Goal: Information Seeking & Learning: Learn about a topic

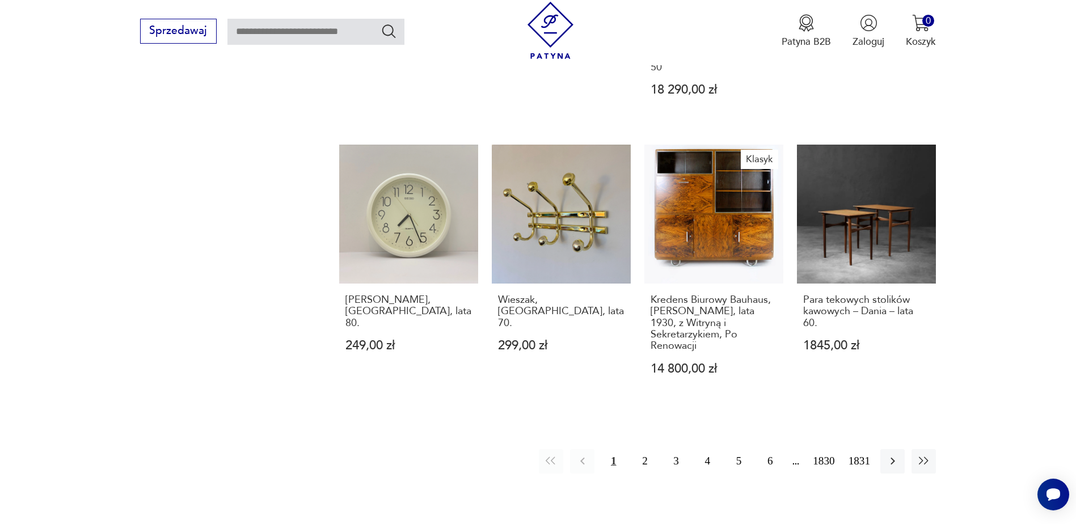
scroll to position [1099, 0]
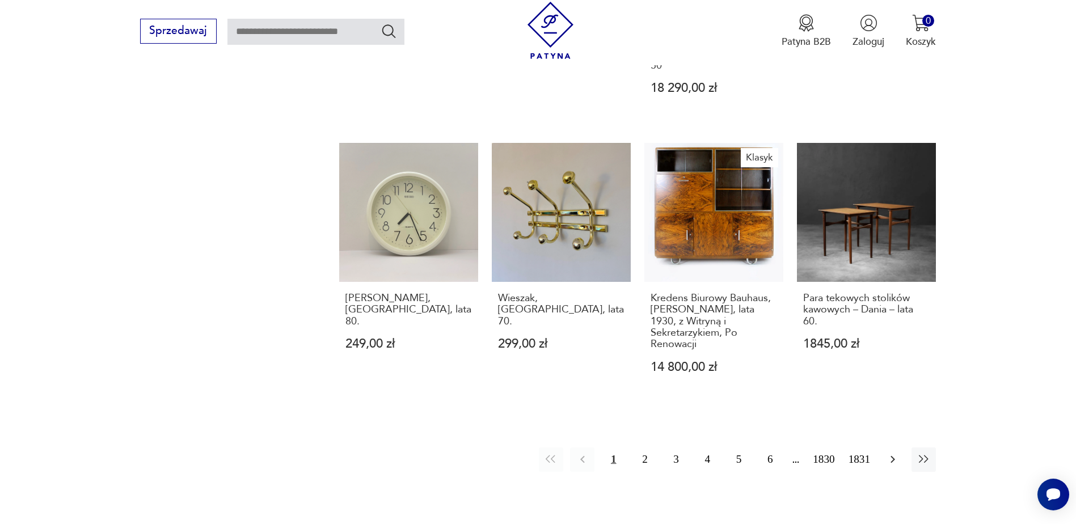
click at [892, 453] on icon "button" at bounding box center [893, 460] width 14 height 14
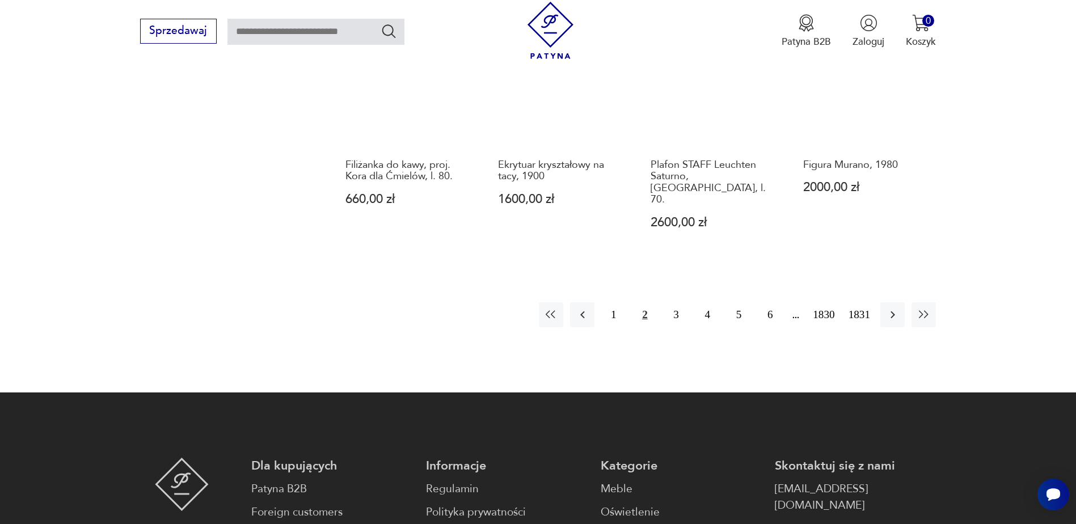
scroll to position [1270, 0]
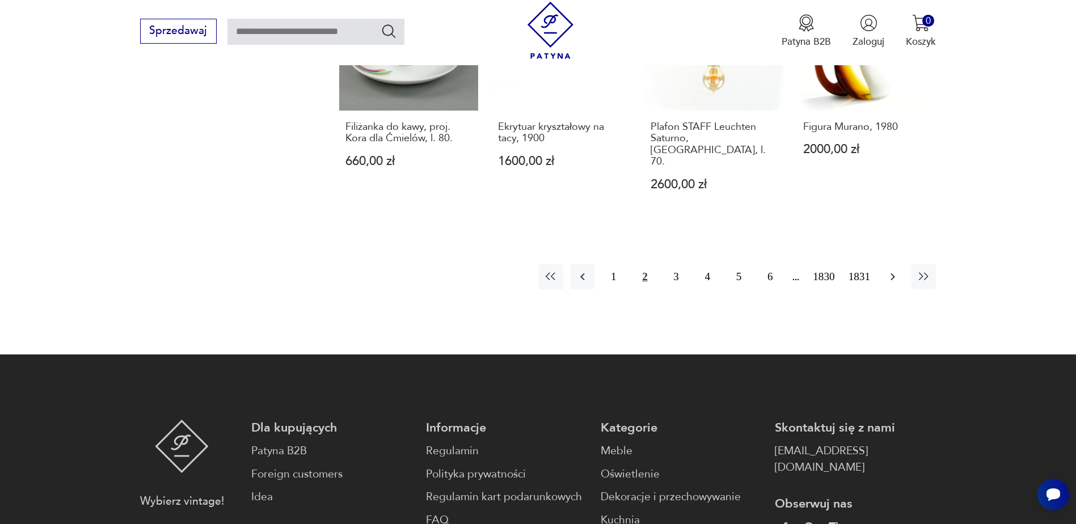
click at [888, 270] on icon "button" at bounding box center [893, 277] width 14 height 14
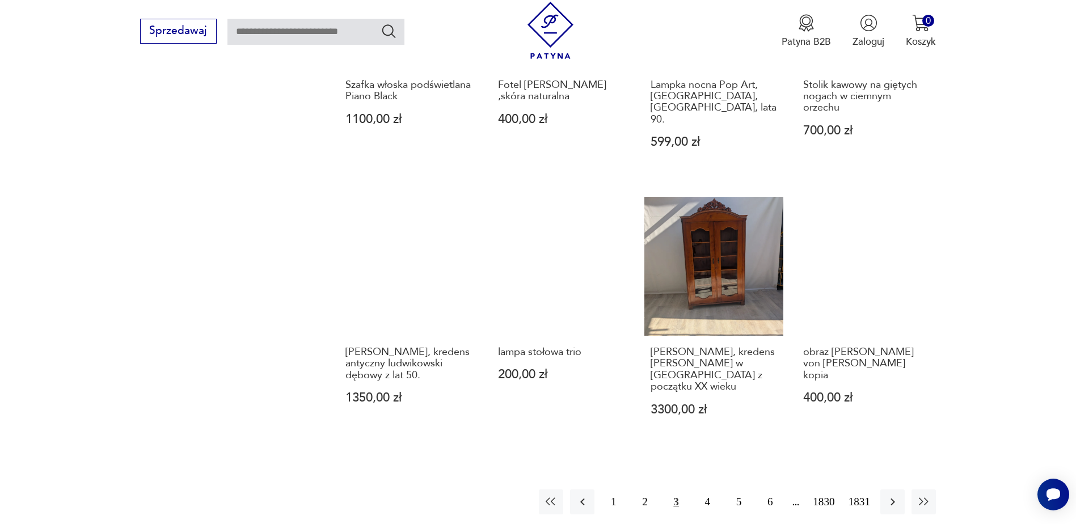
scroll to position [1043, 0]
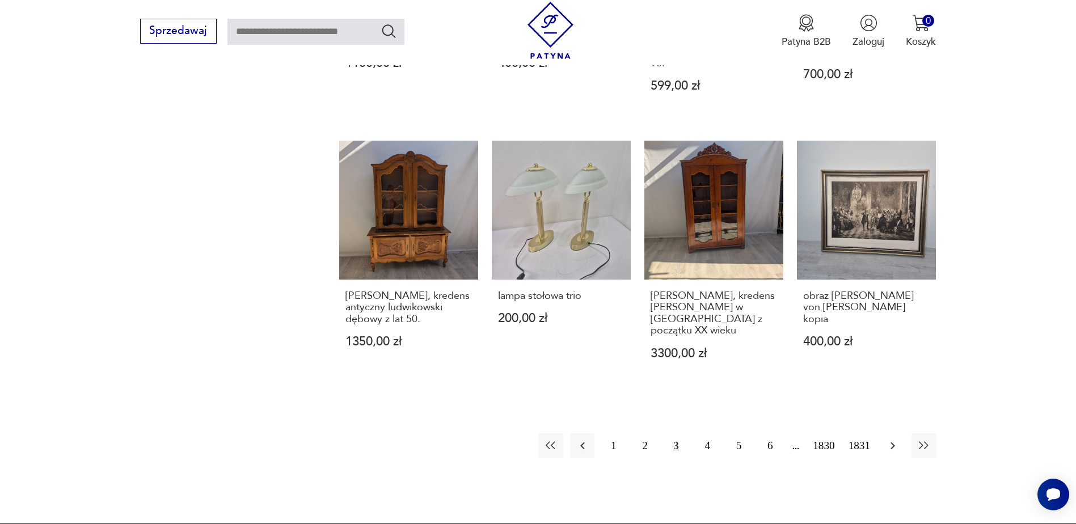
click at [898, 439] on icon "button" at bounding box center [893, 446] width 14 height 14
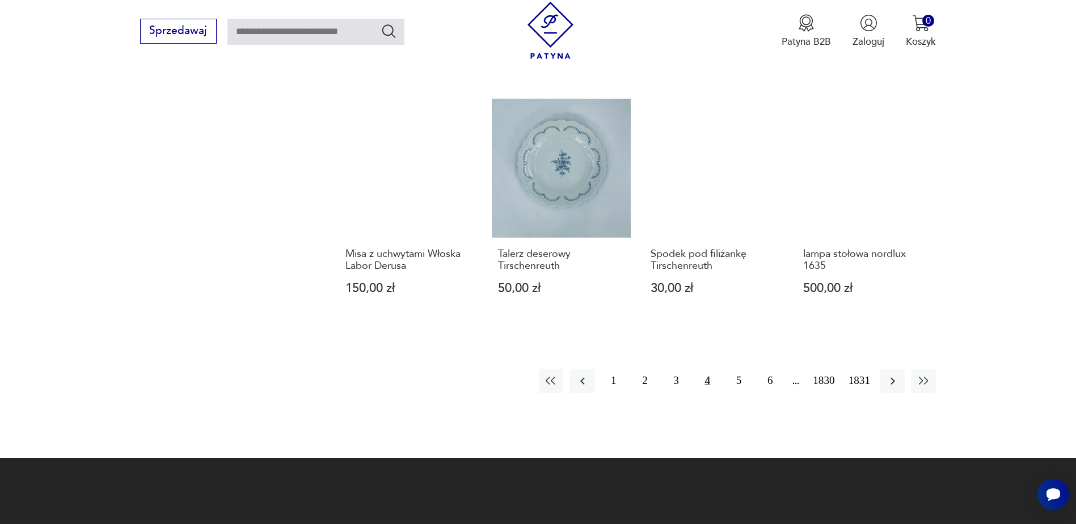
scroll to position [1157, 0]
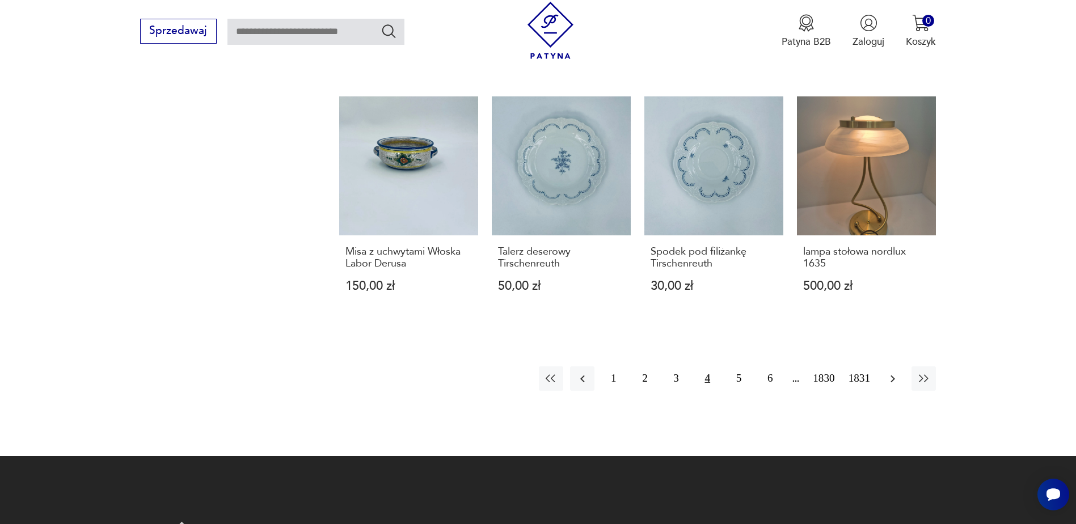
click at [899, 381] on icon "button" at bounding box center [893, 379] width 14 height 14
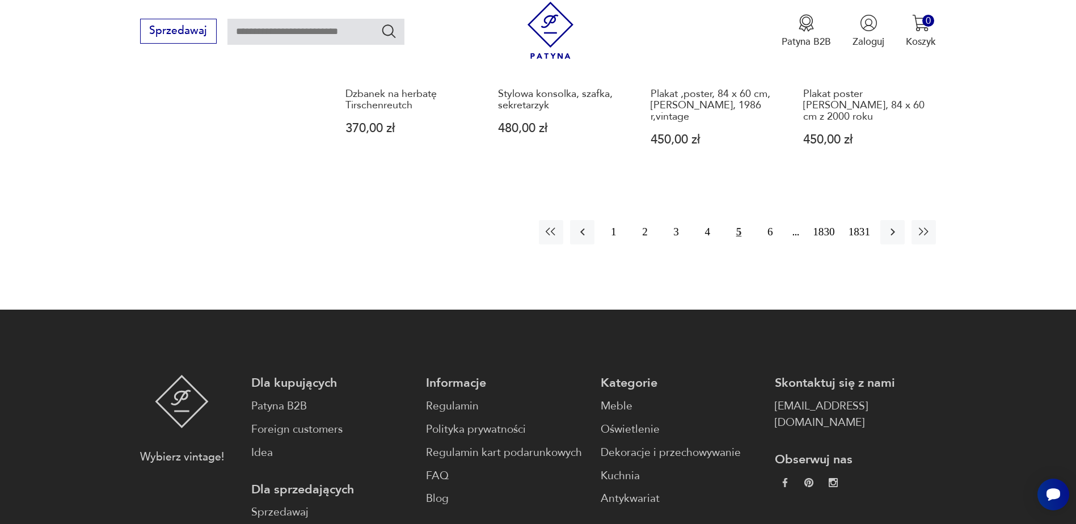
scroll to position [1100, 0]
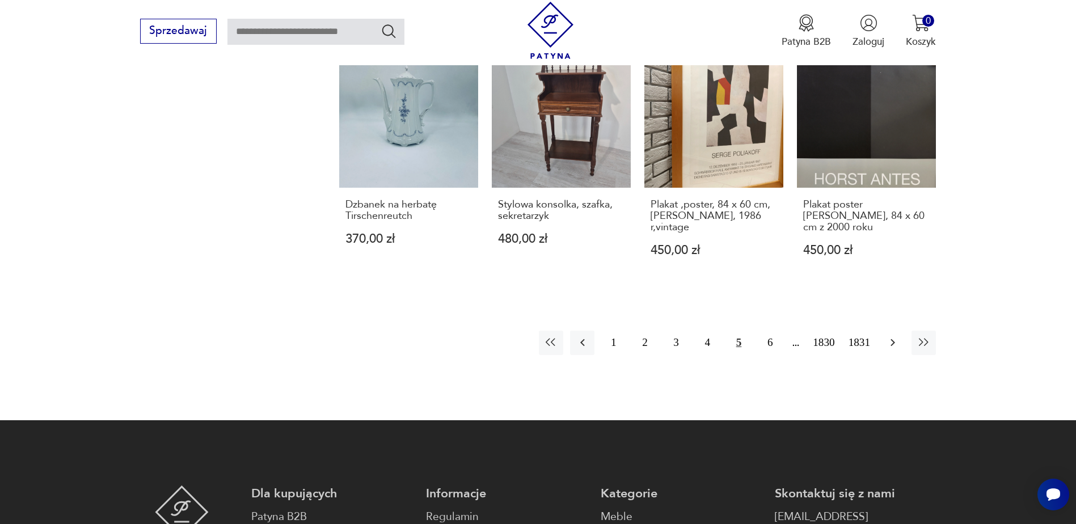
click at [896, 342] on icon "button" at bounding box center [893, 343] width 14 height 14
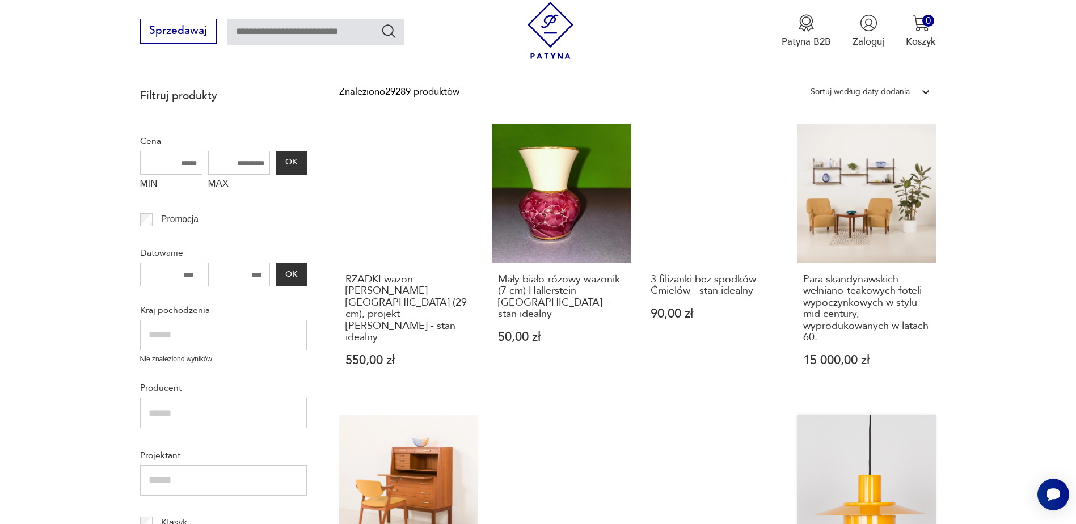
scroll to position [476, 0]
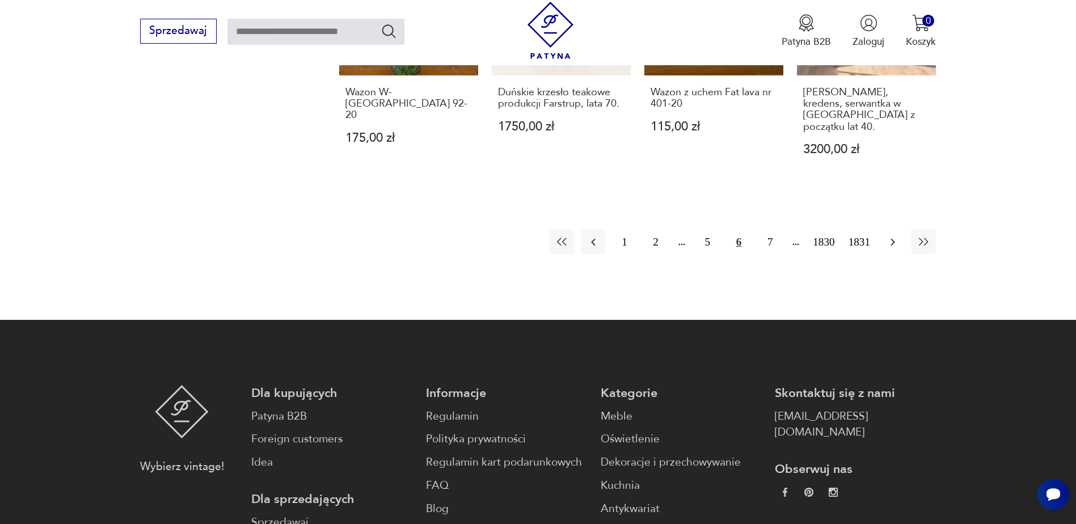
click at [898, 238] on button "button" at bounding box center [893, 242] width 24 height 24
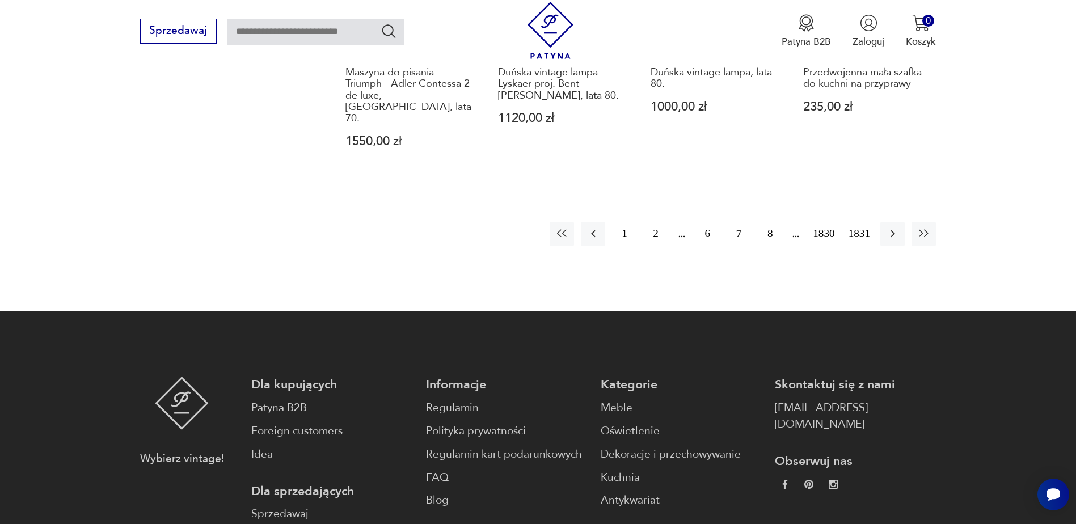
scroll to position [1270, 0]
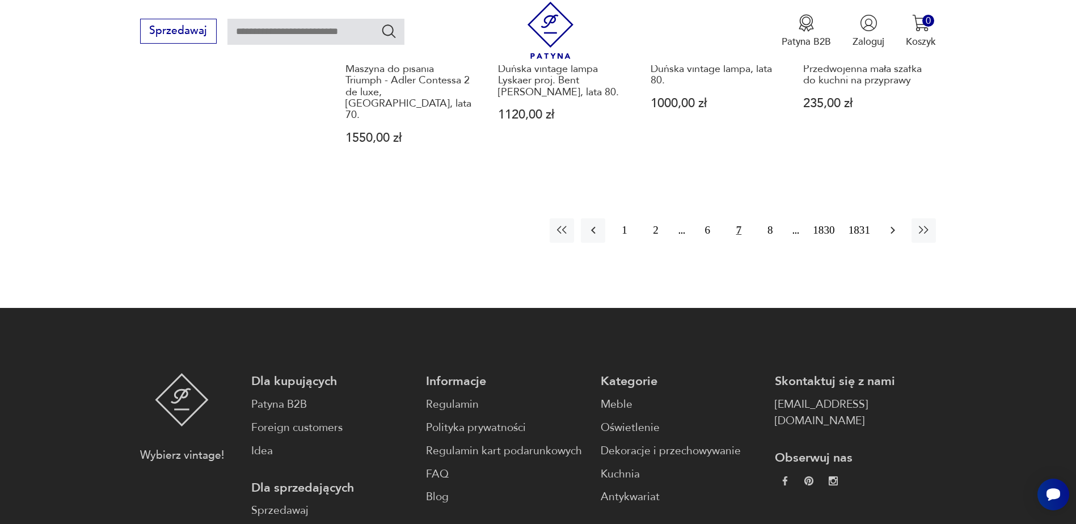
click at [891, 224] on icon "button" at bounding box center [893, 231] width 14 height 14
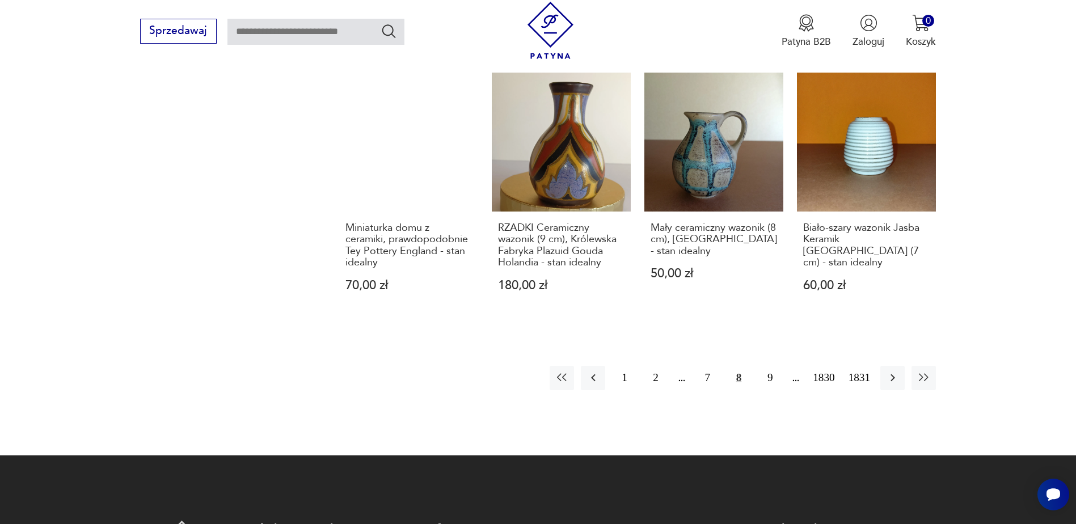
scroll to position [1157, 0]
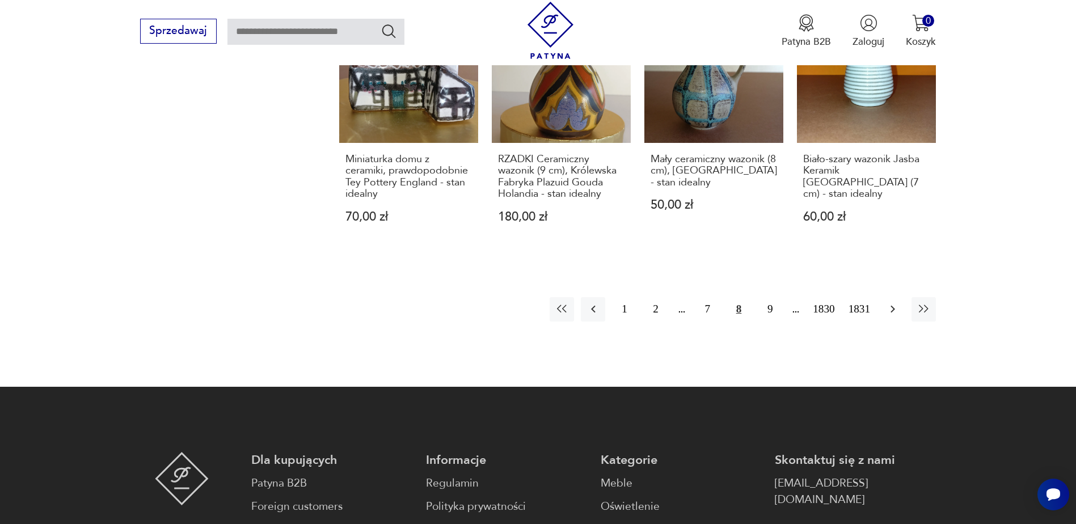
click at [886, 309] on icon "button" at bounding box center [893, 309] width 14 height 14
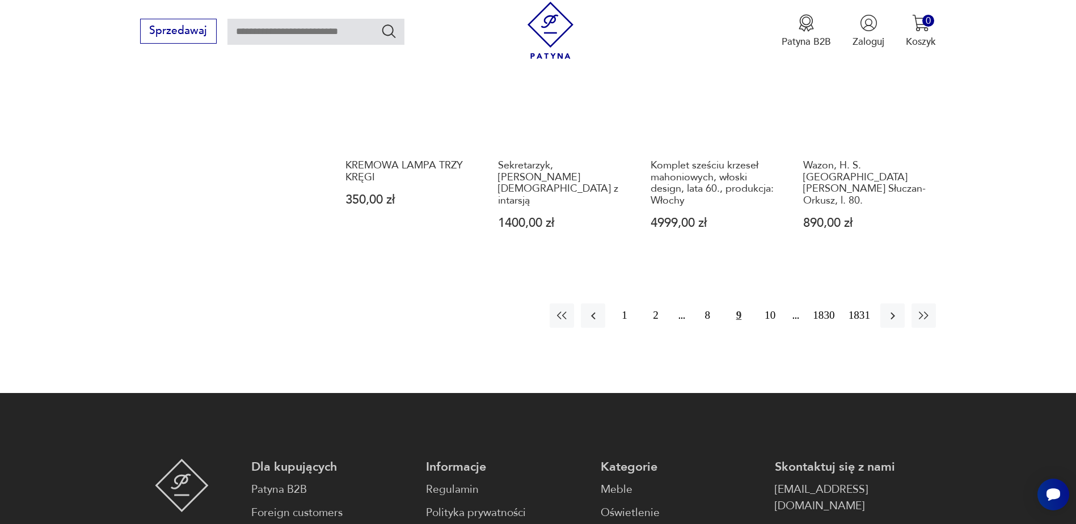
scroll to position [1270, 0]
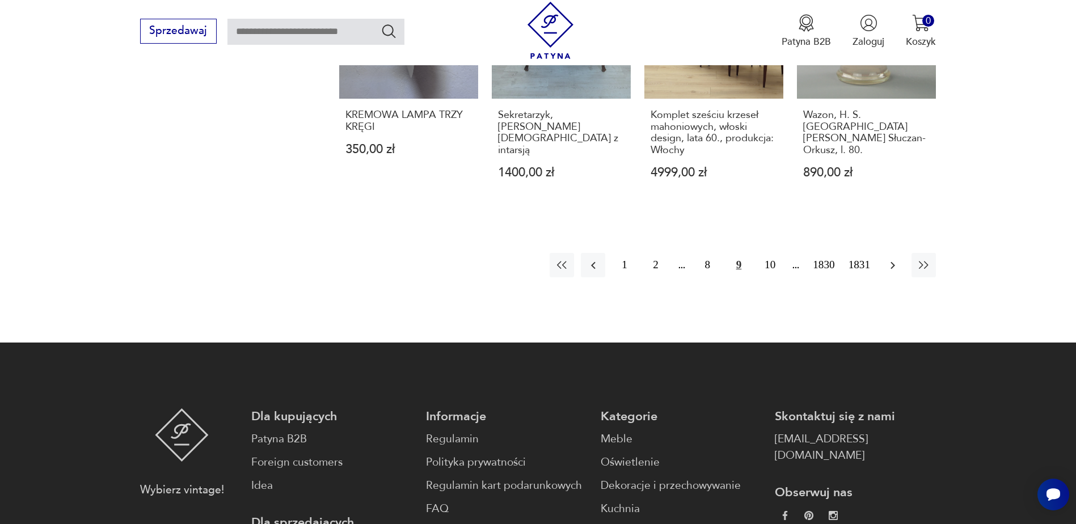
click at [886, 259] on icon "button" at bounding box center [893, 266] width 14 height 14
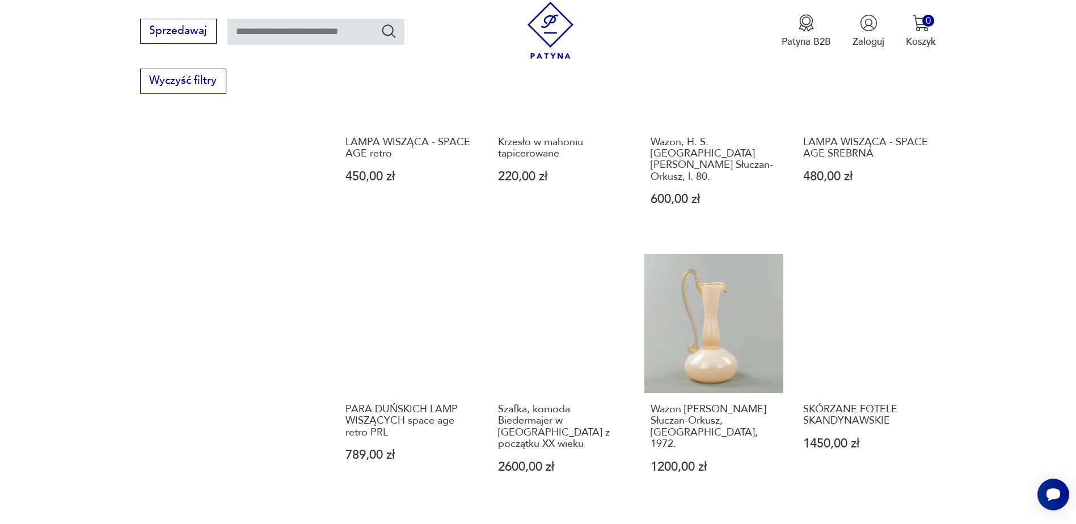
scroll to position [987, 0]
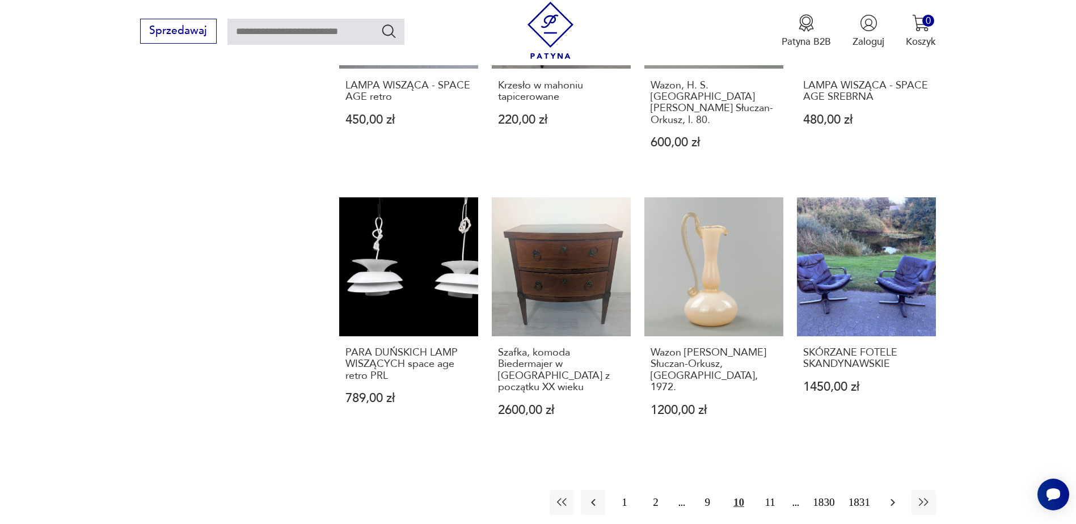
click at [890, 496] on icon "button" at bounding box center [893, 503] width 14 height 14
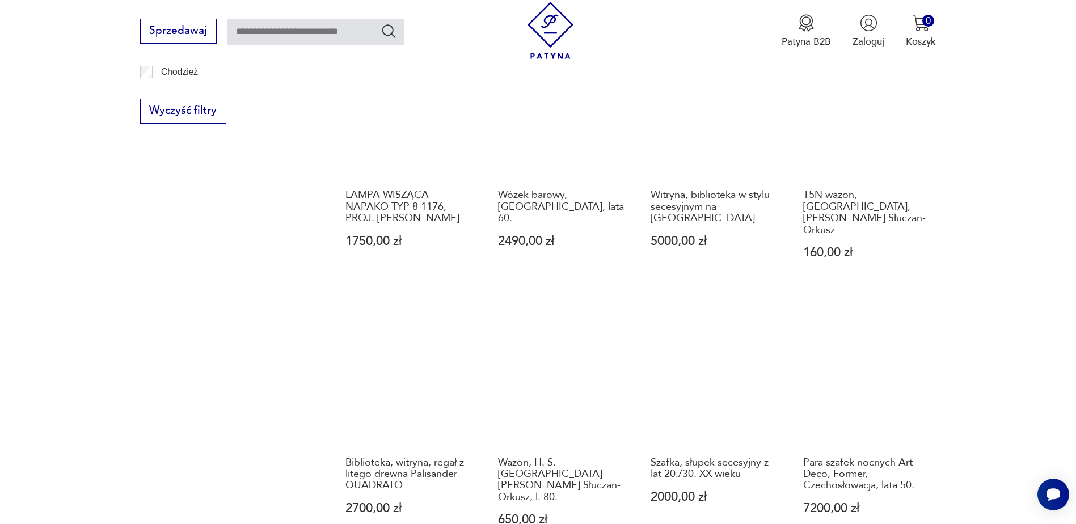
scroll to position [987, 0]
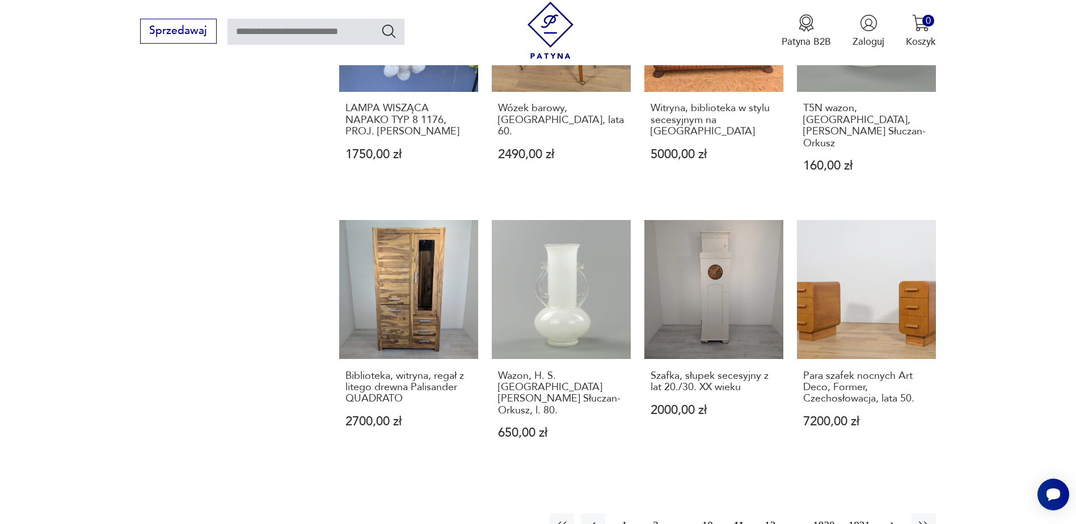
click at [894, 519] on icon "button" at bounding box center [893, 526] width 14 height 14
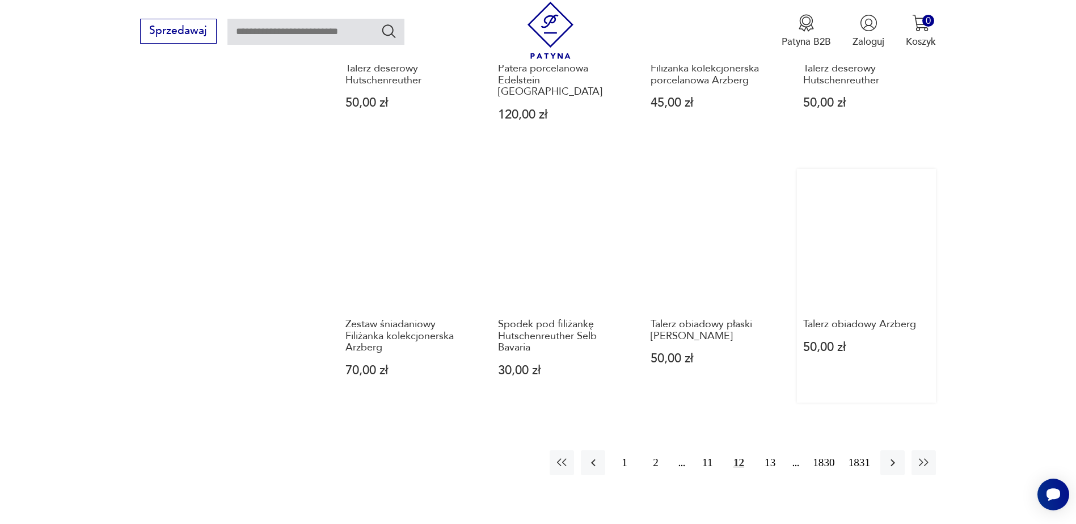
scroll to position [1043, 0]
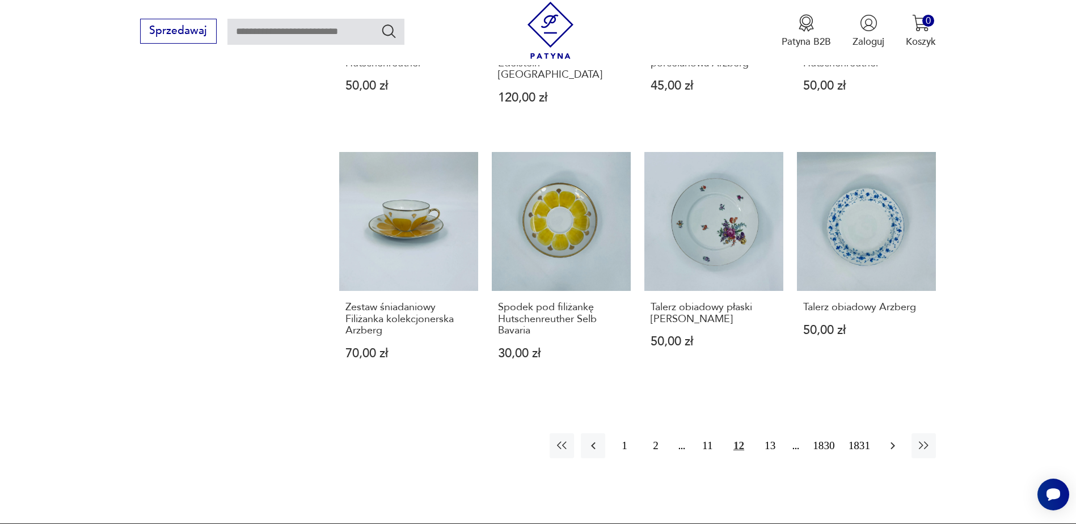
click at [890, 439] on icon "button" at bounding box center [893, 446] width 14 height 14
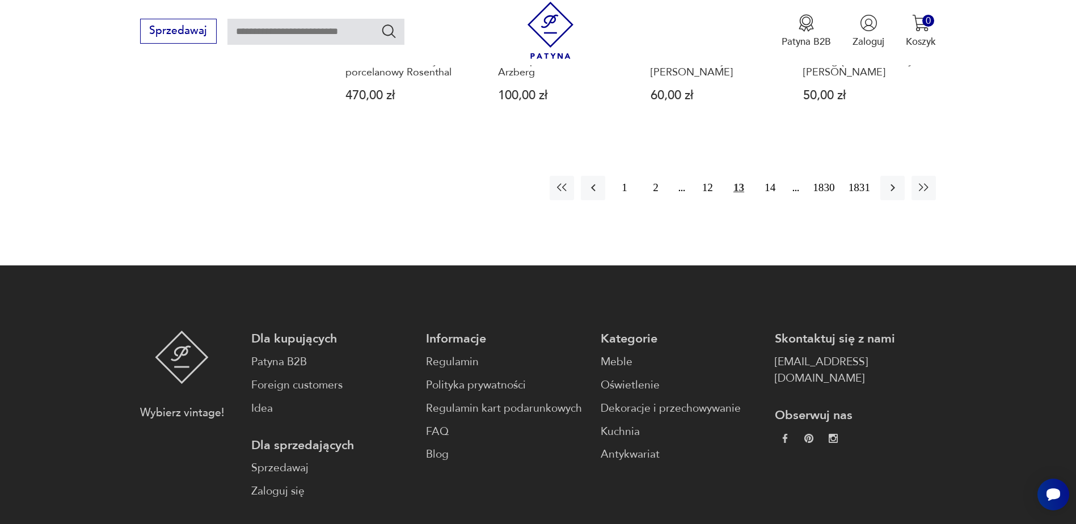
scroll to position [1270, 0]
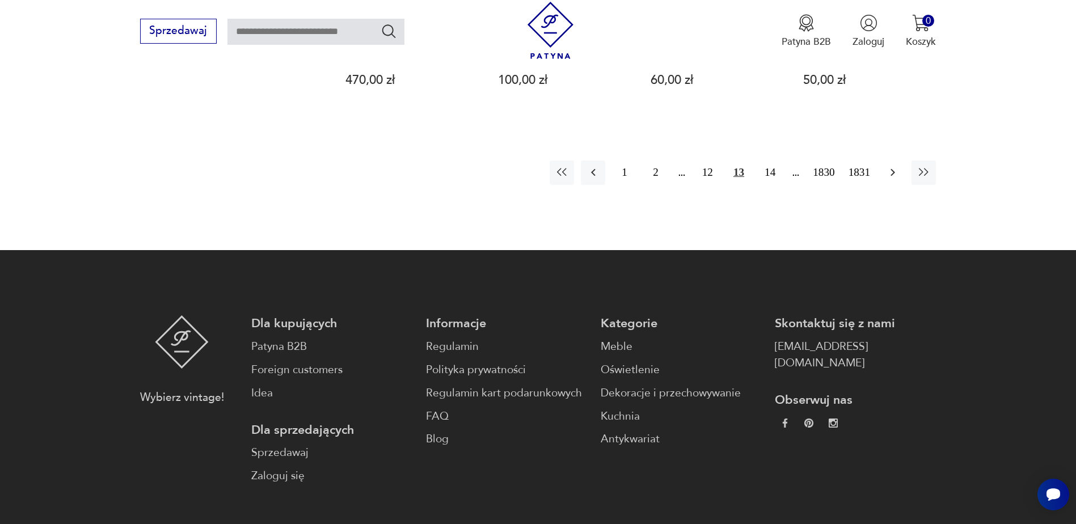
click at [888, 174] on icon "button" at bounding box center [893, 173] width 14 height 14
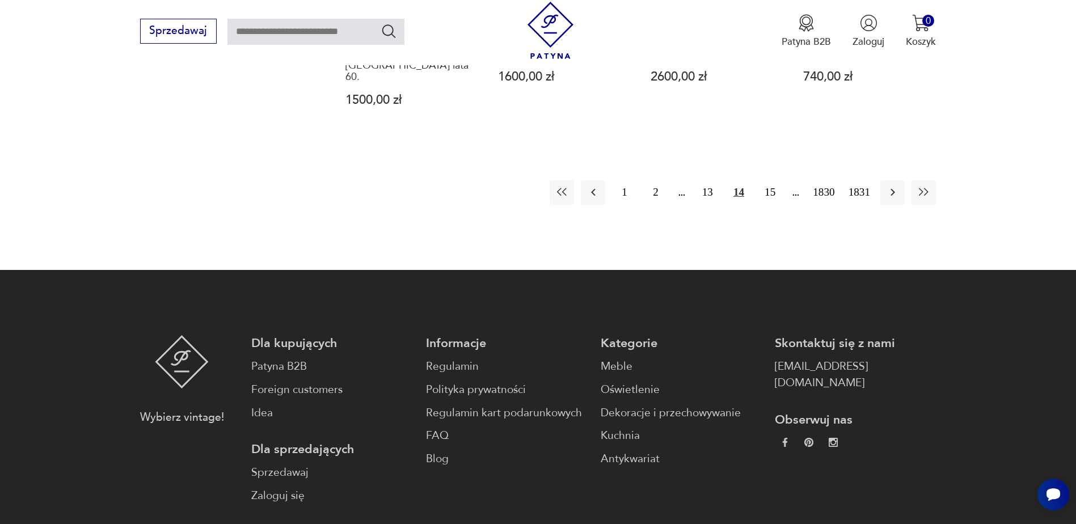
scroll to position [1134, 0]
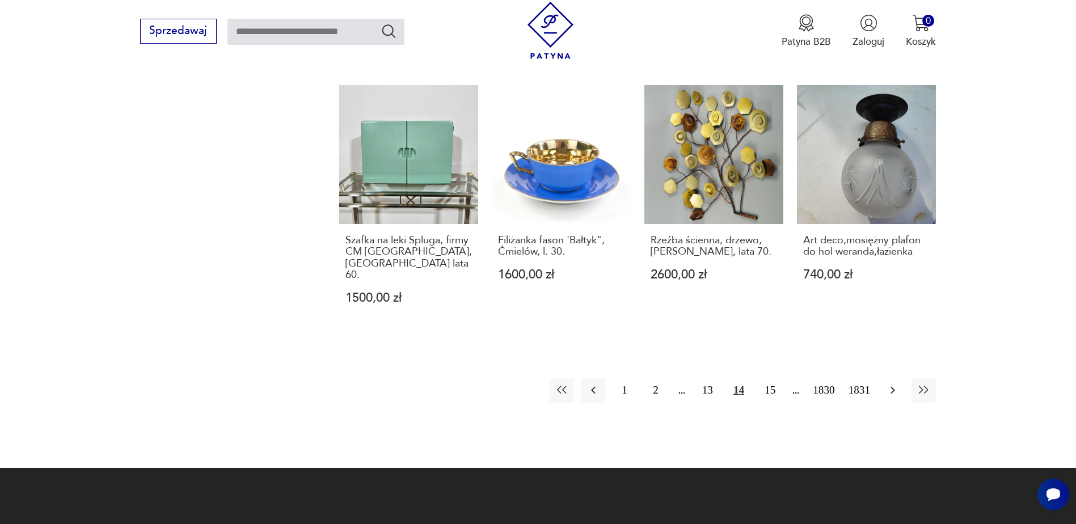
click at [897, 384] on icon "button" at bounding box center [893, 391] width 14 height 14
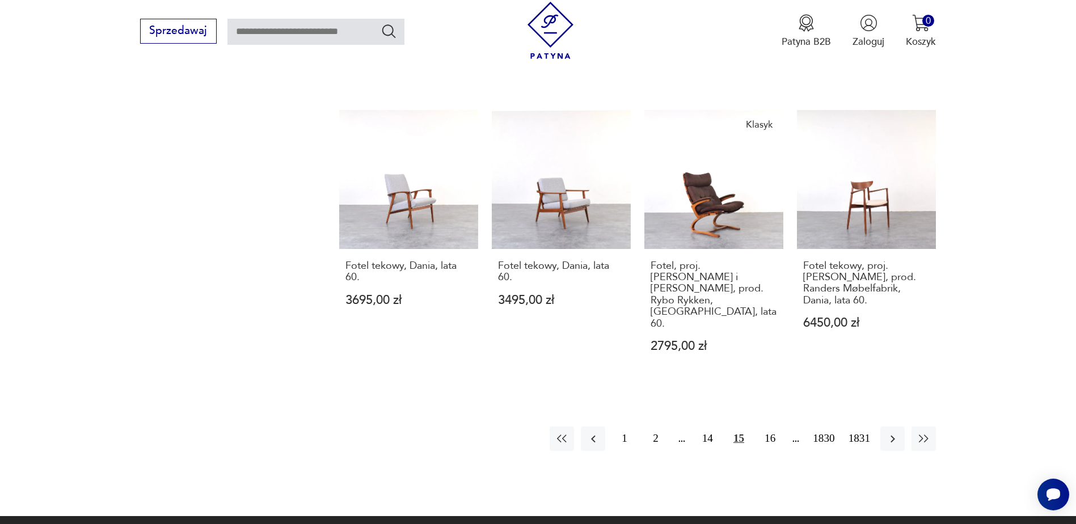
scroll to position [1100, 0]
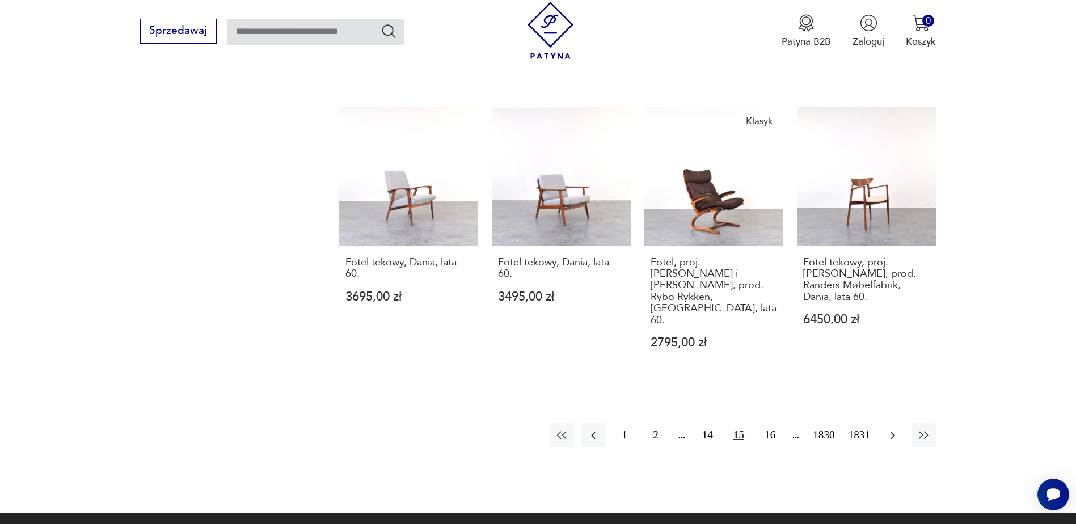
click at [900, 423] on button "button" at bounding box center [893, 435] width 24 height 24
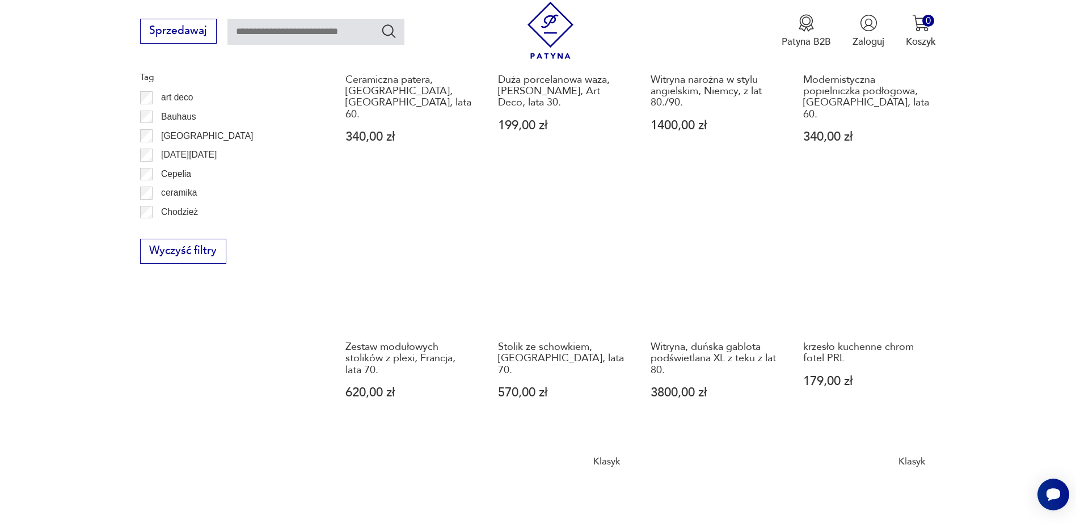
scroll to position [987, 0]
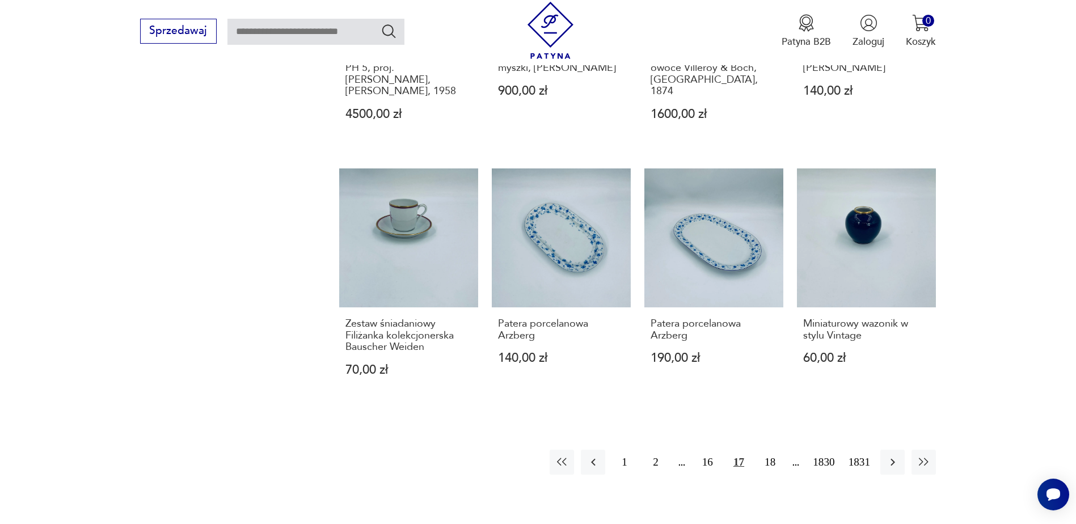
scroll to position [1043, 0]
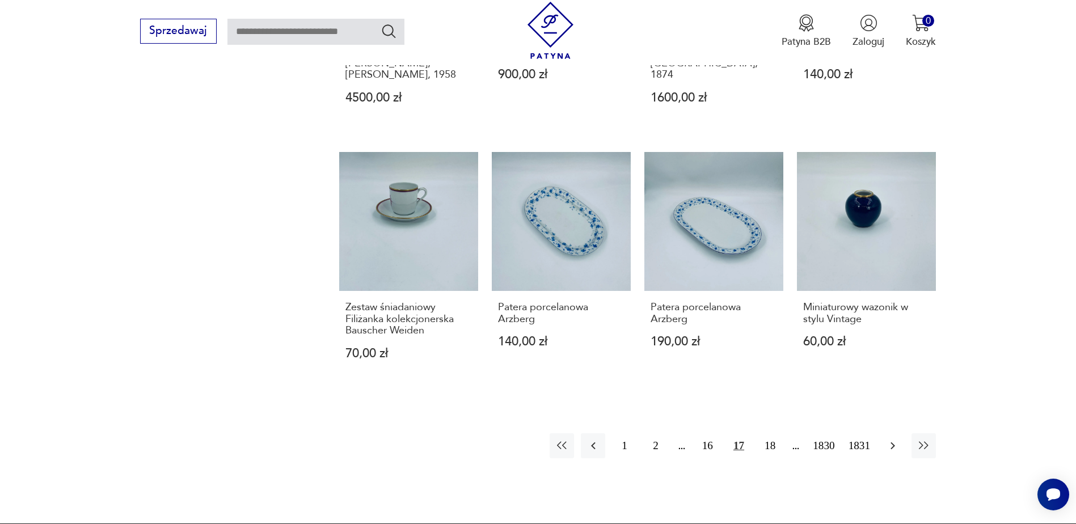
click at [890, 439] on icon "button" at bounding box center [893, 446] width 14 height 14
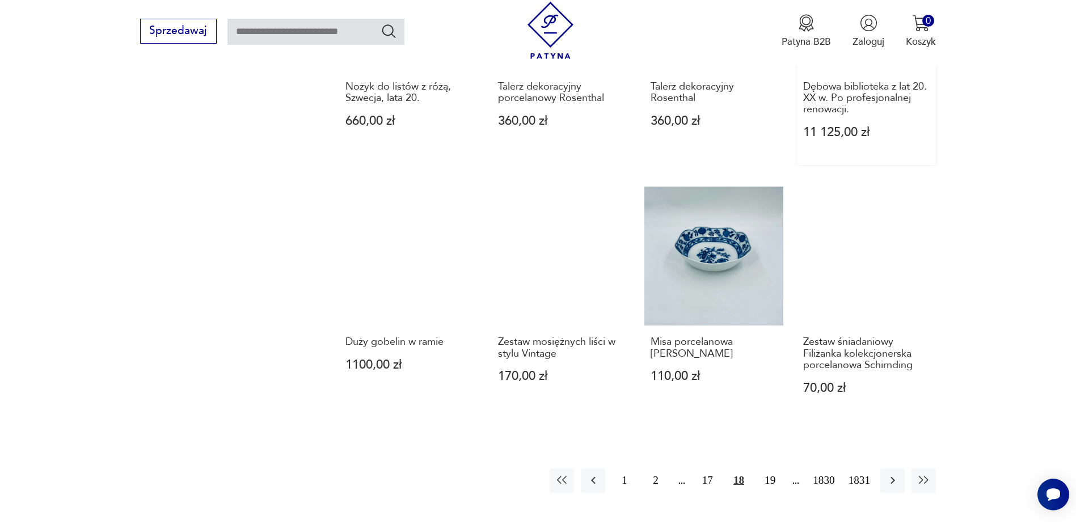
scroll to position [987, 0]
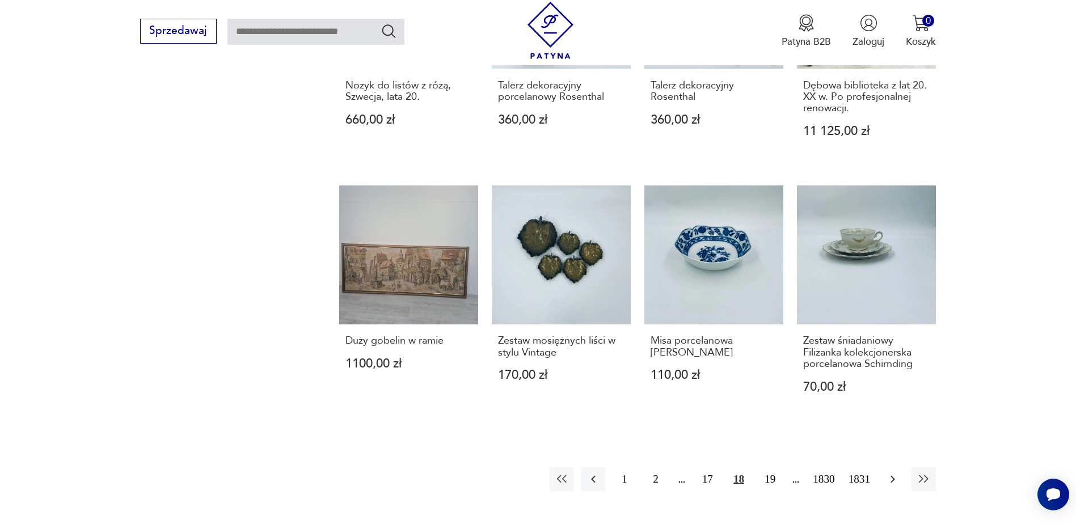
click at [897, 476] on button "button" at bounding box center [893, 480] width 24 height 24
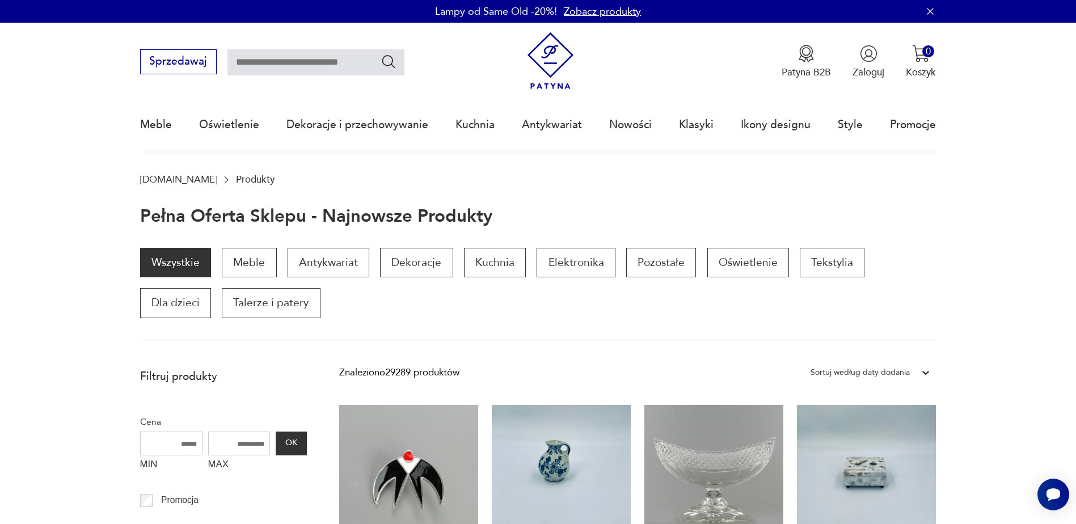
click at [297, 71] on input "text" at bounding box center [316, 62] width 177 height 26
type input "******"
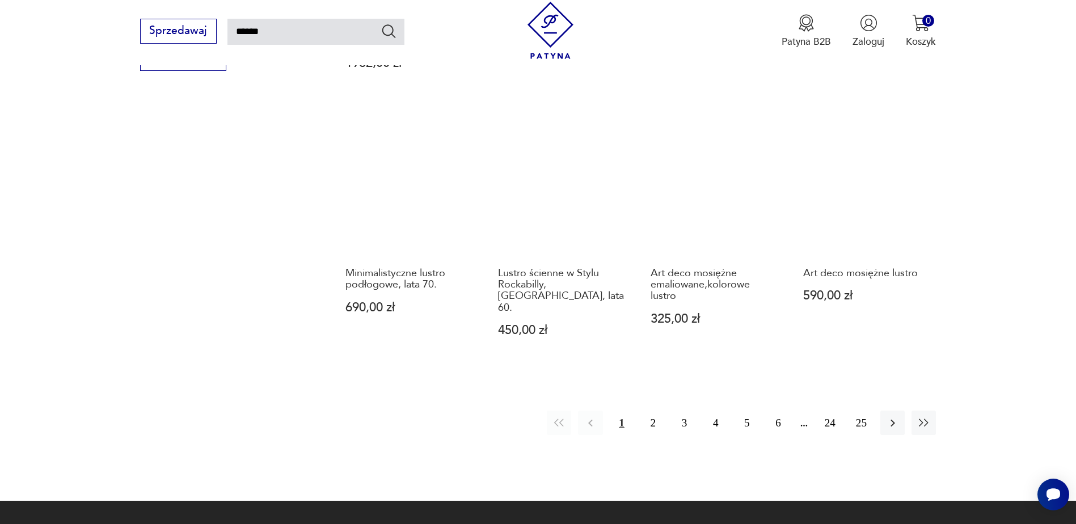
scroll to position [1143, 0]
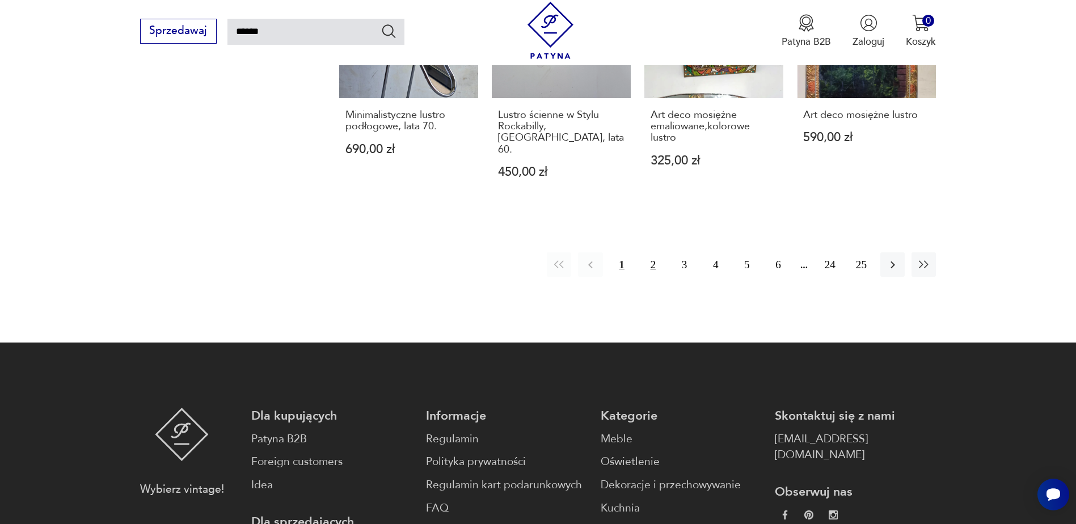
click at [648, 254] on button "2" at bounding box center [653, 264] width 24 height 24
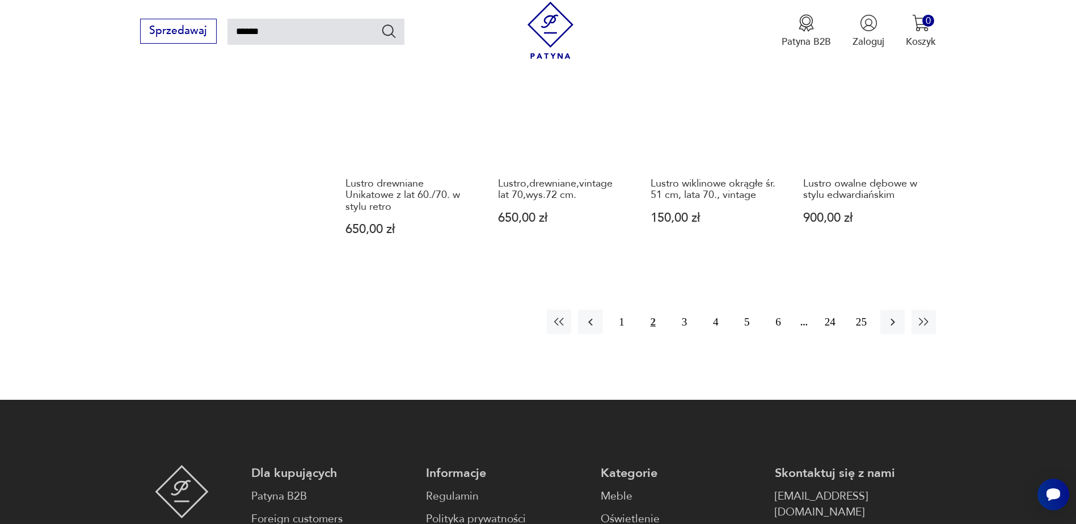
scroll to position [1030, 0]
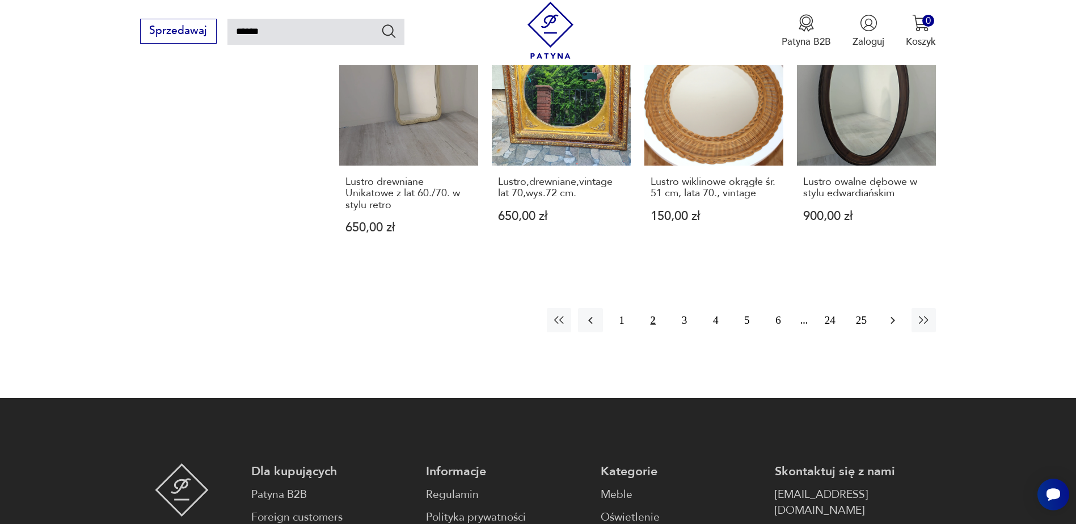
click at [895, 314] on icon "button" at bounding box center [893, 321] width 14 height 14
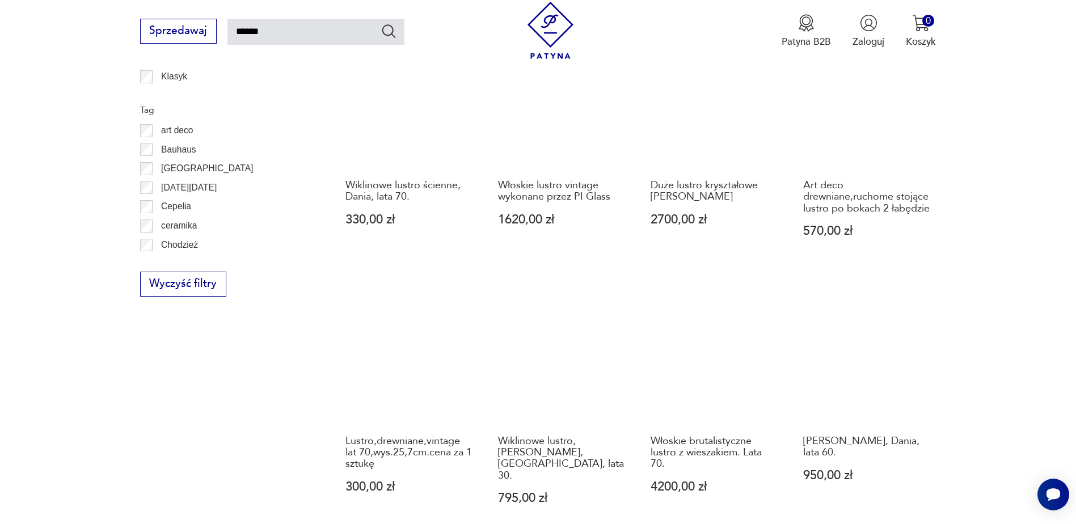
scroll to position [916, 0]
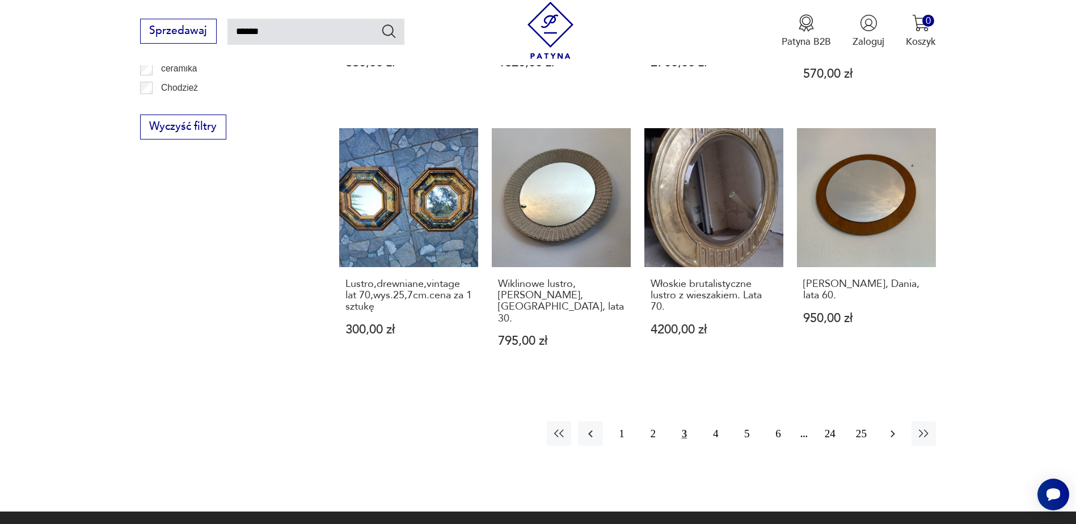
click at [897, 427] on icon "button" at bounding box center [893, 434] width 14 height 14
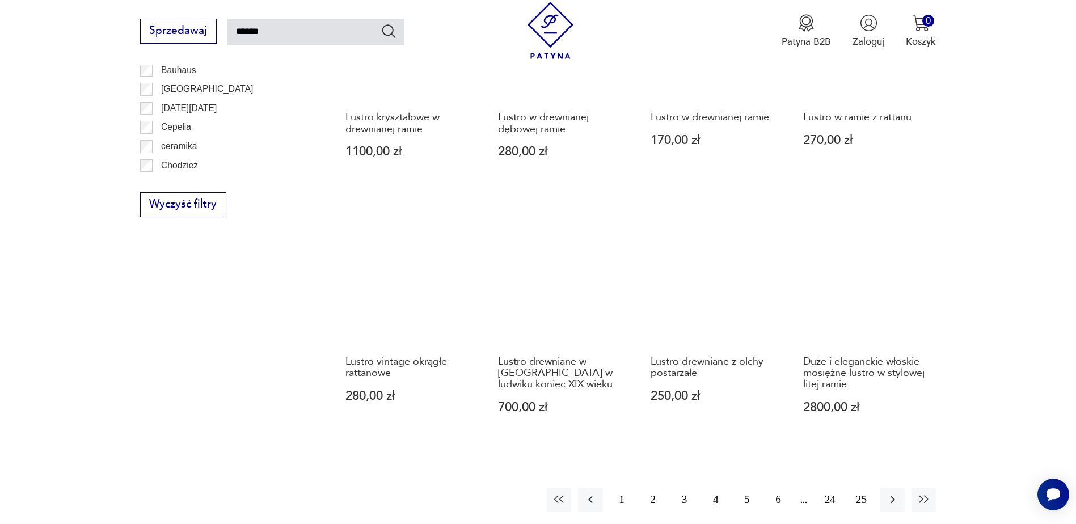
scroll to position [1030, 0]
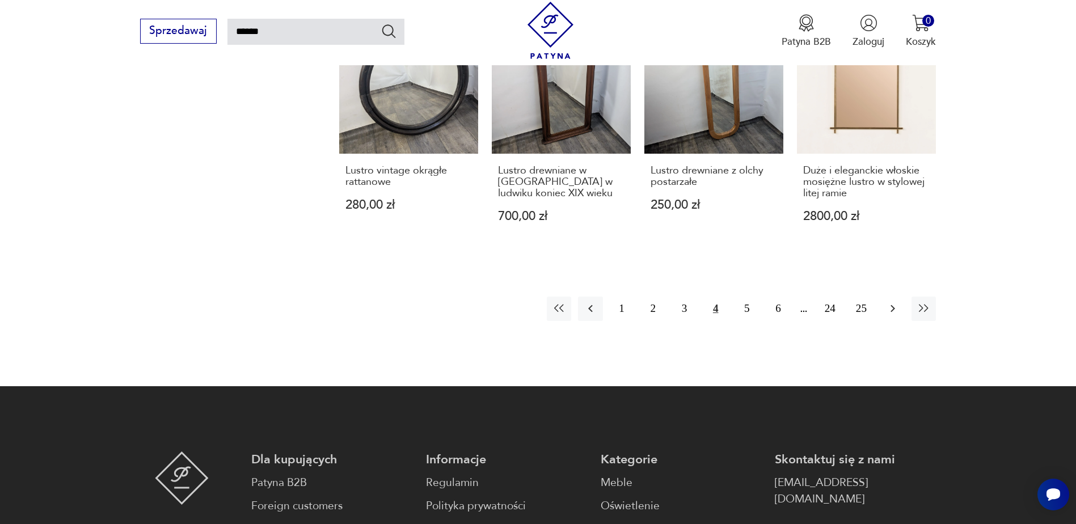
click at [896, 312] on icon "button" at bounding box center [893, 309] width 14 height 14
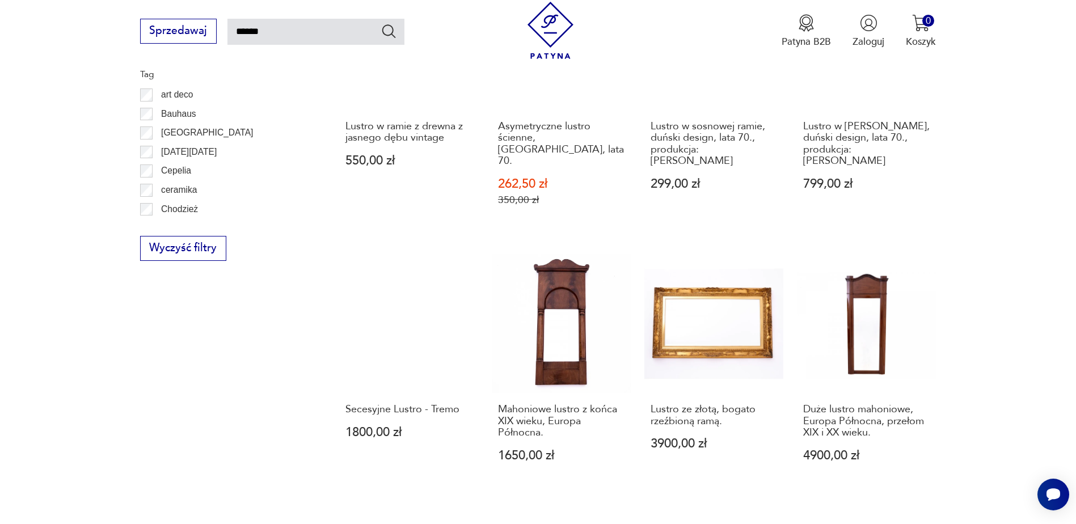
scroll to position [916, 0]
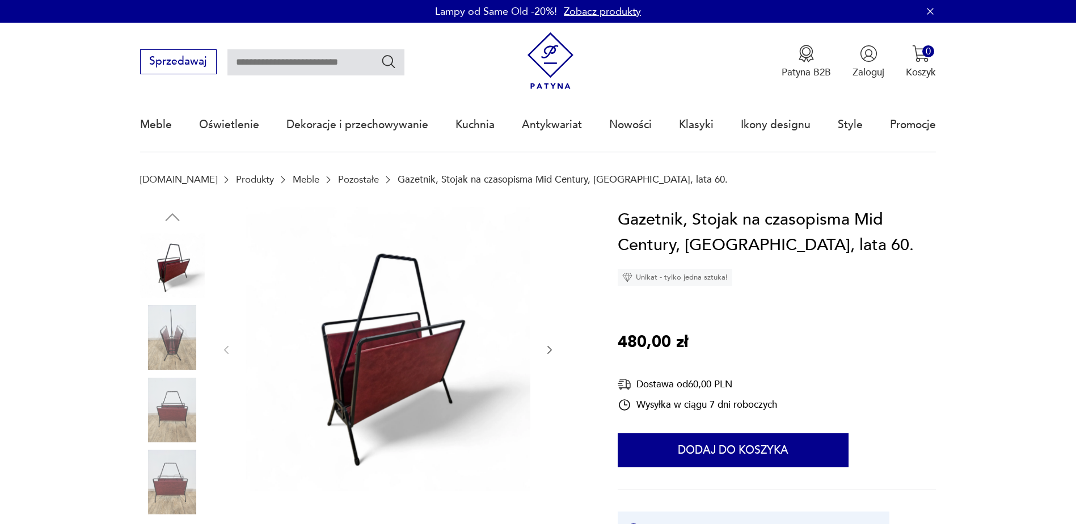
click at [544, 348] on icon "button" at bounding box center [549, 349] width 11 height 11
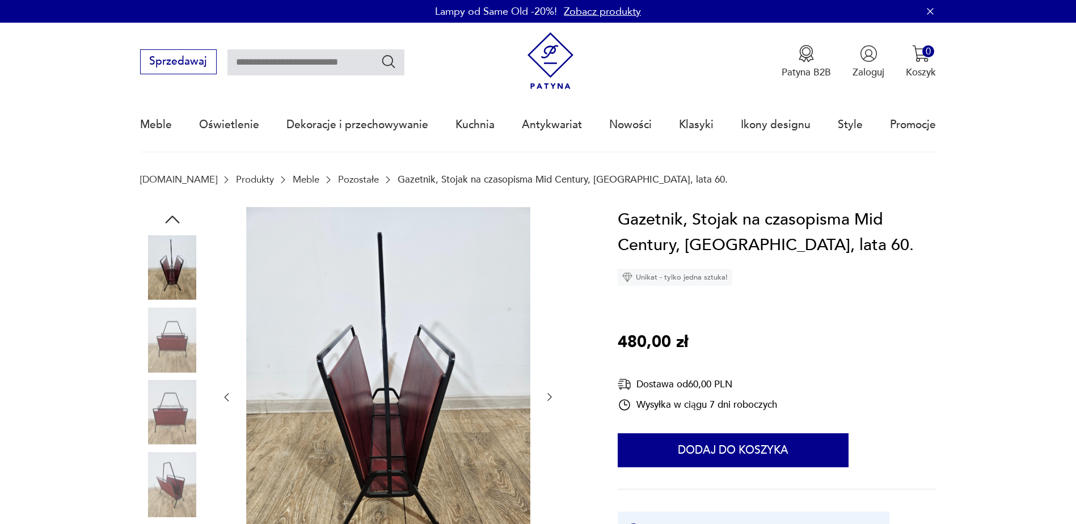
click at [549, 393] on icon "button" at bounding box center [549, 397] width 11 height 11
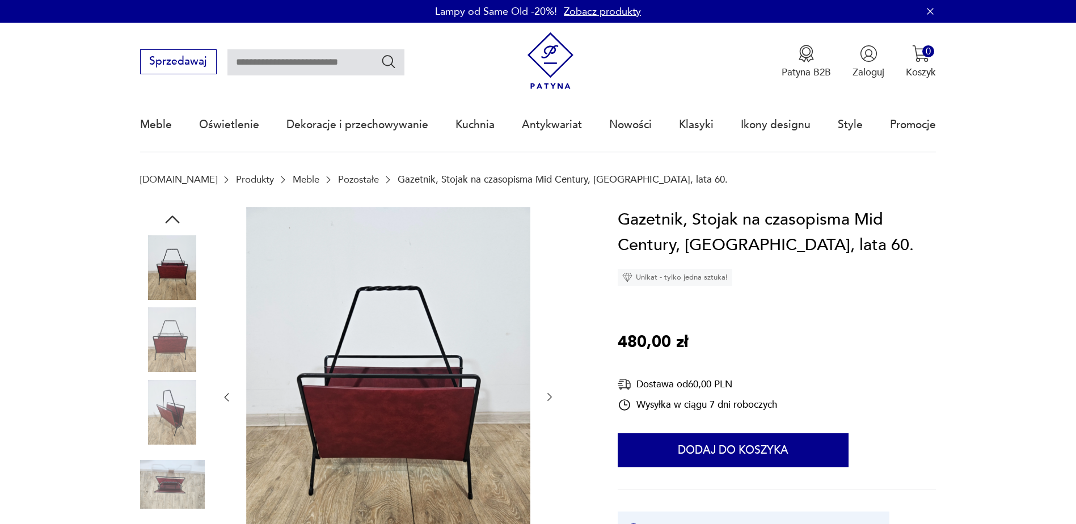
click at [549, 393] on icon "button" at bounding box center [549, 397] width 11 height 11
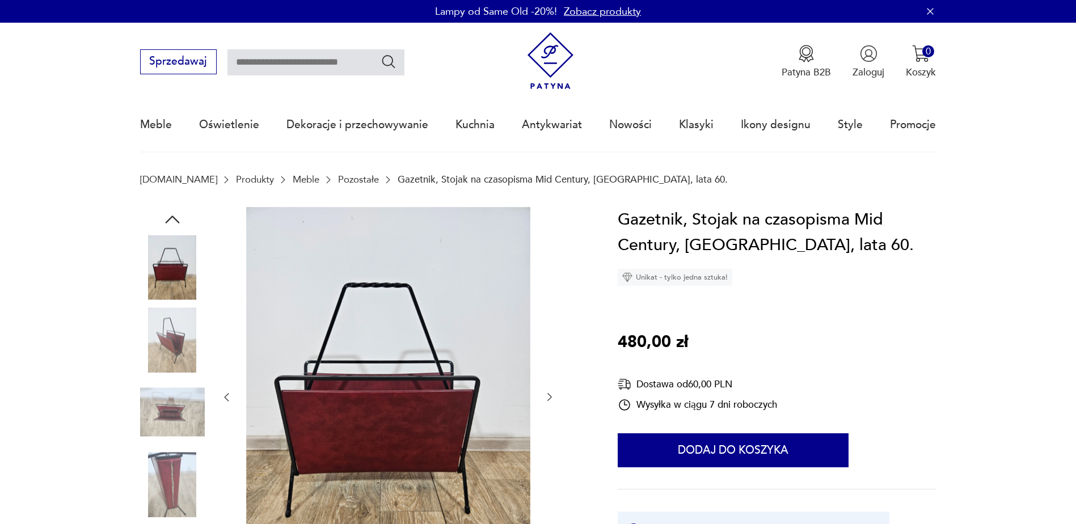
click at [549, 393] on icon "button" at bounding box center [549, 397] width 11 height 11
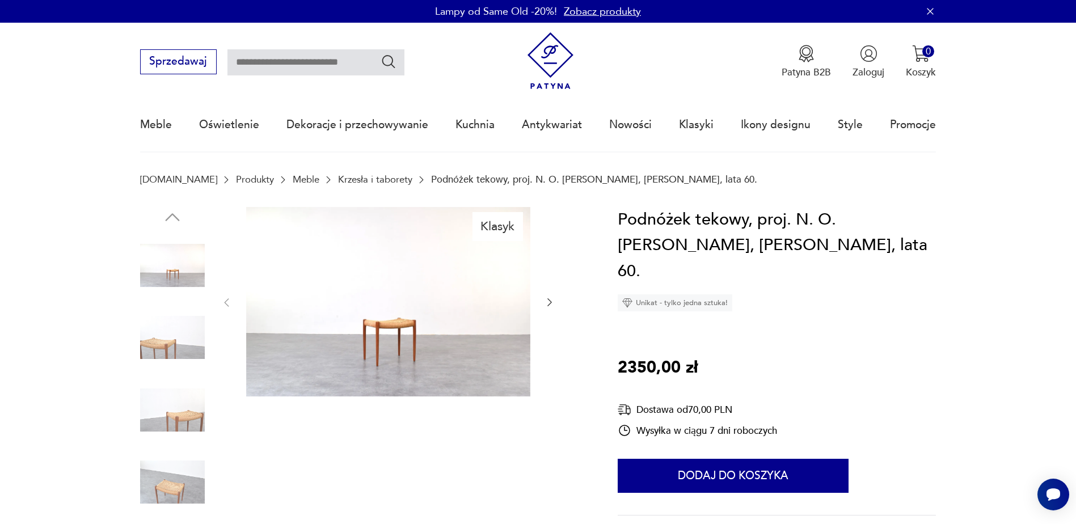
click at [163, 416] on img at bounding box center [172, 410] width 65 height 65
